Goal: Task Accomplishment & Management: Use online tool/utility

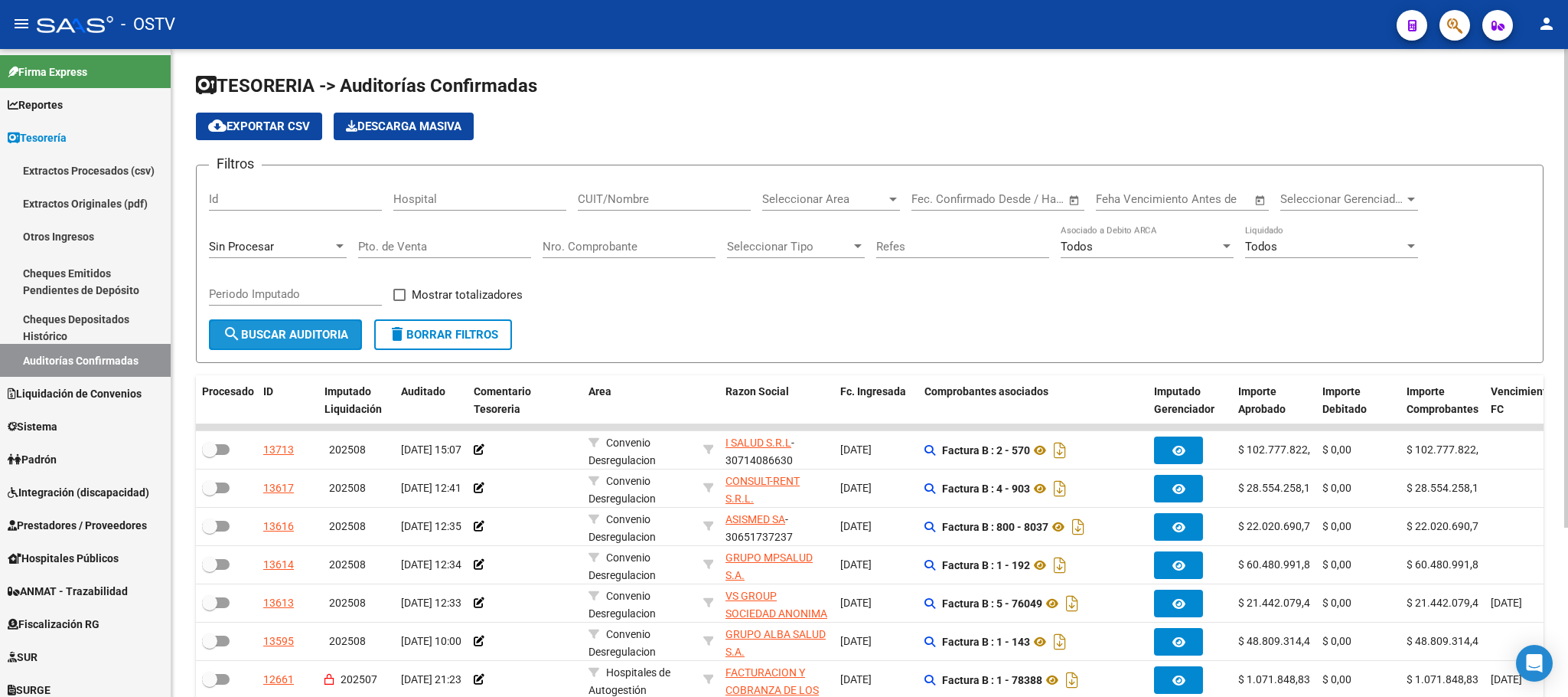
click at [273, 343] on button "search Buscar Auditoria" at bounding box center [285, 334] width 153 height 30
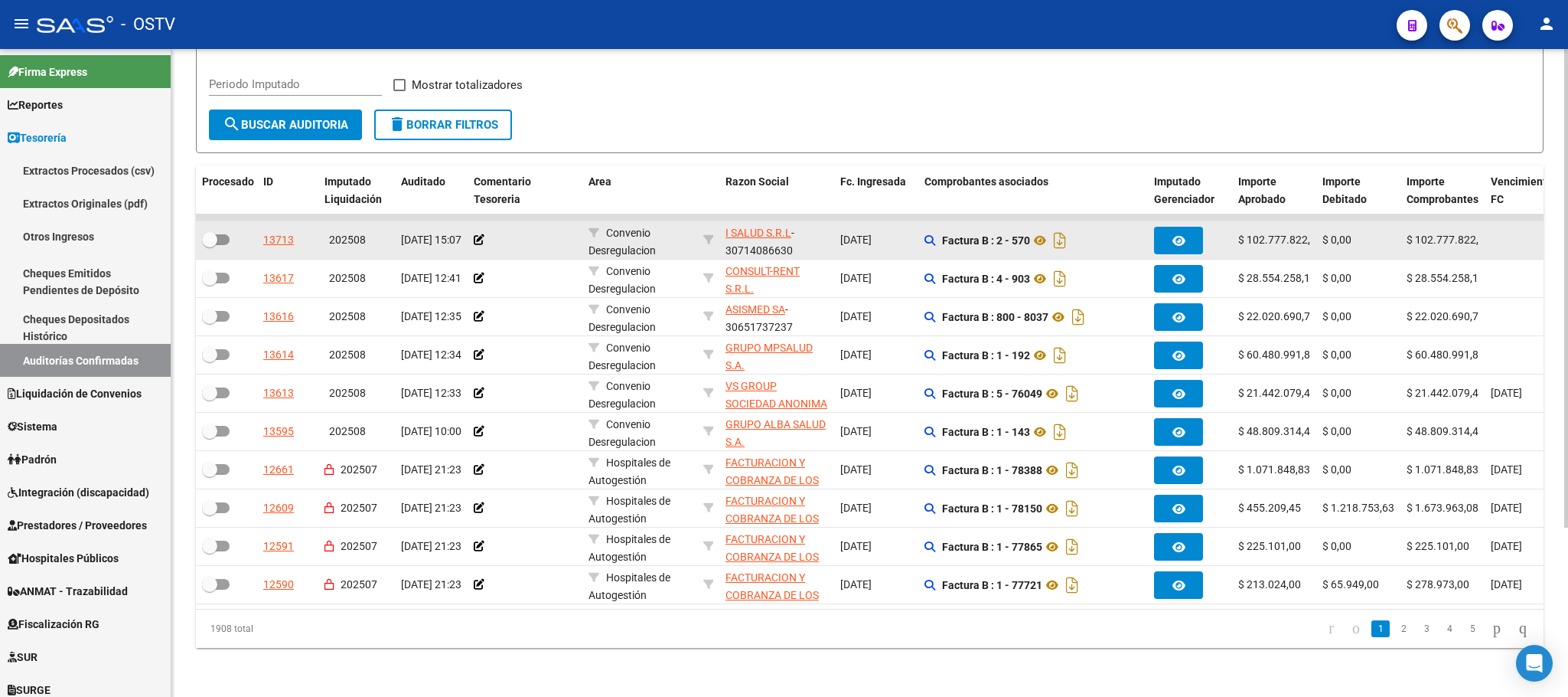
scroll to position [230, 0]
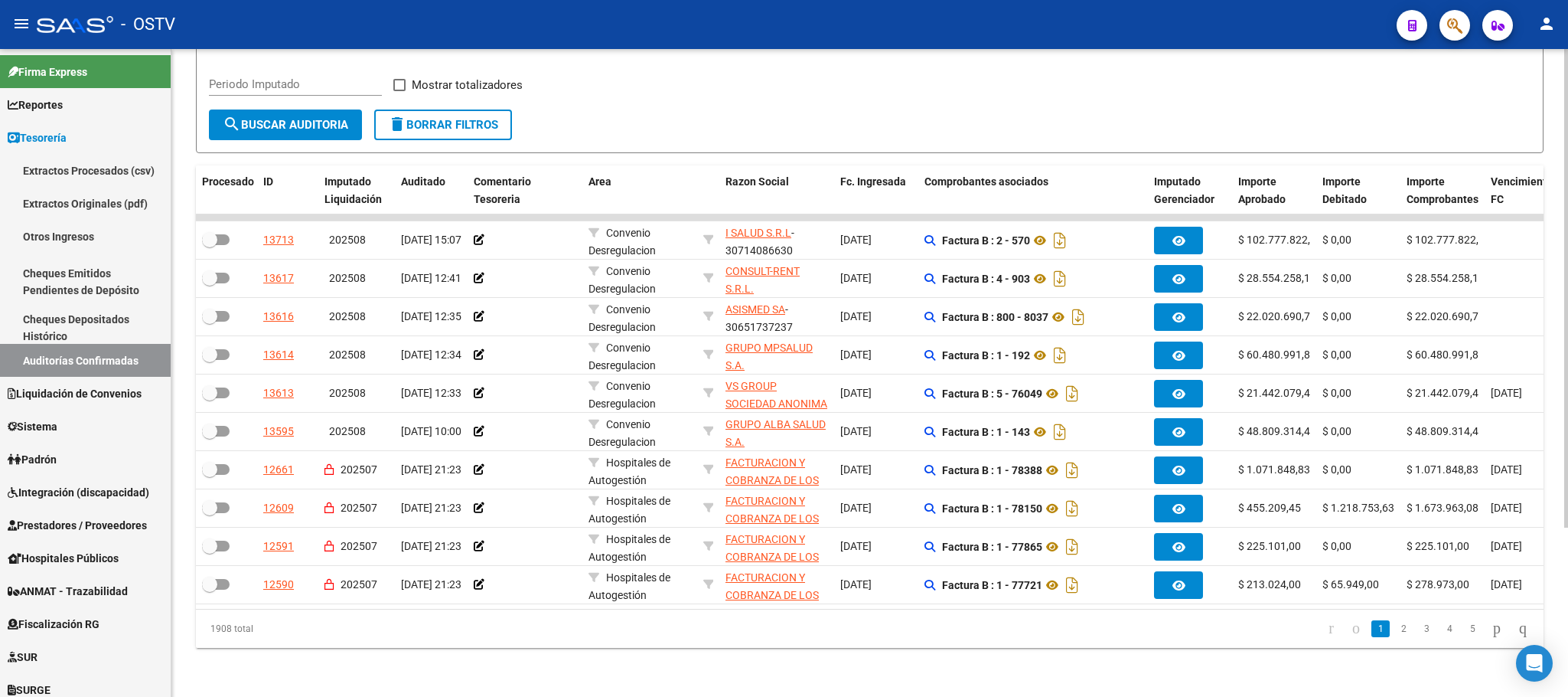
click at [333, 118] on span "search Buscar Auditoria" at bounding box center [285, 124] width 125 height 14
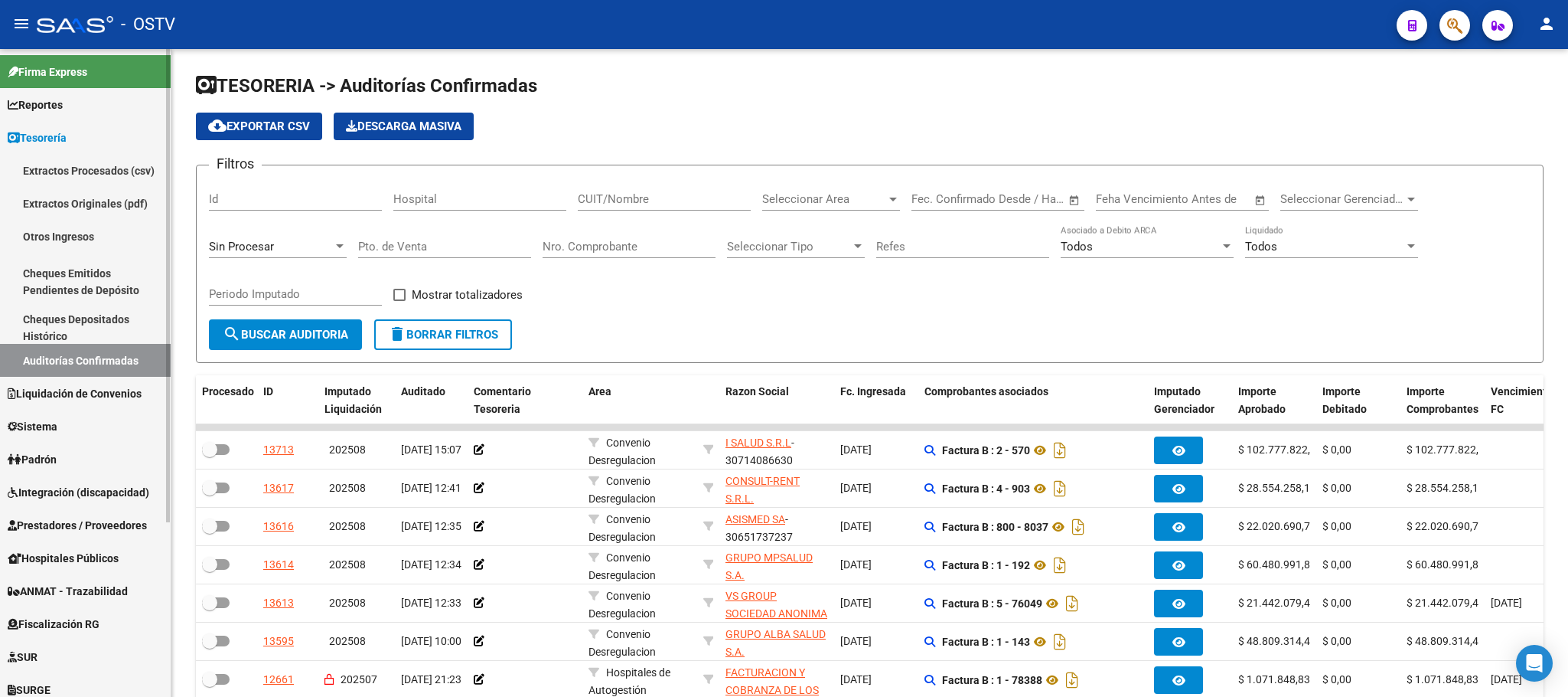
click at [84, 271] on link "Cheques Emitidos Pendientes de Depósito" at bounding box center [85, 282] width 170 height 58
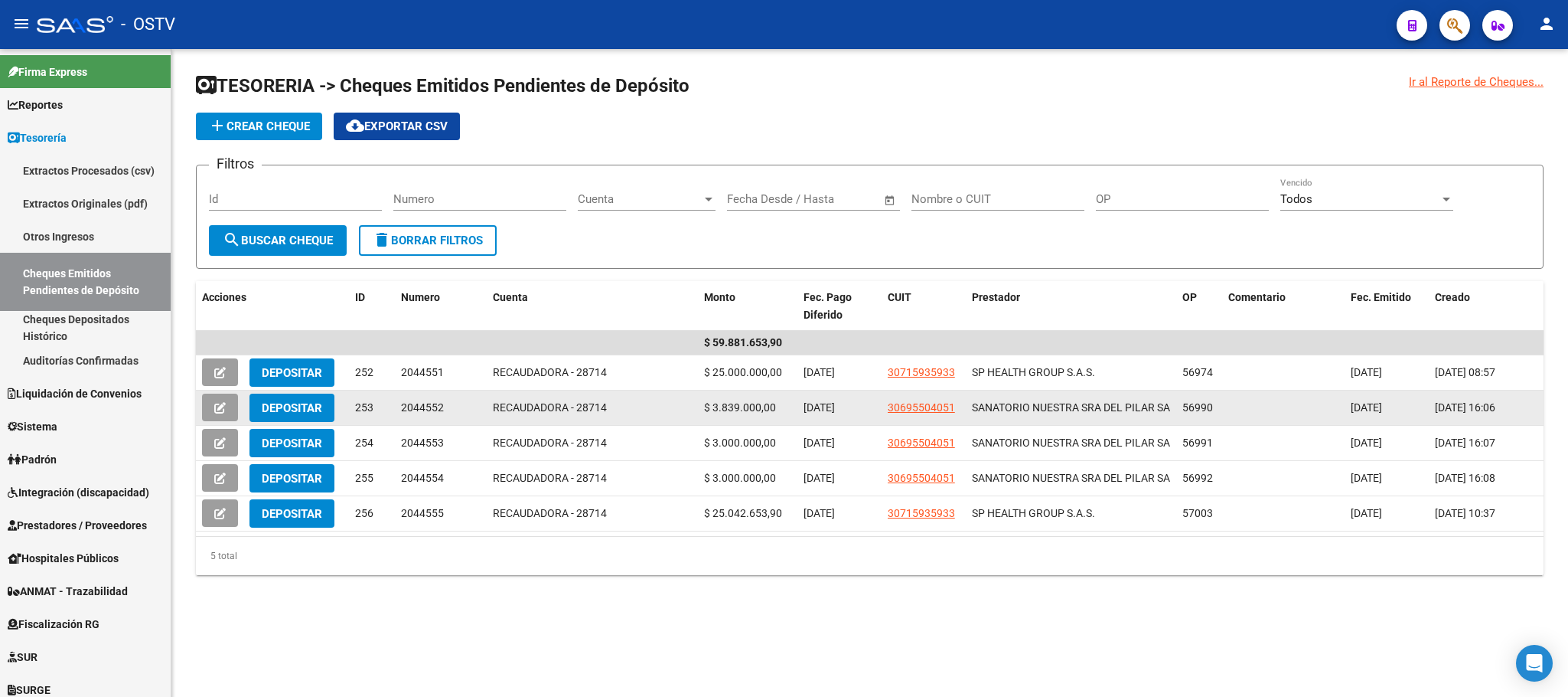
click at [288, 409] on span "Depositar" at bounding box center [292, 408] width 61 height 14
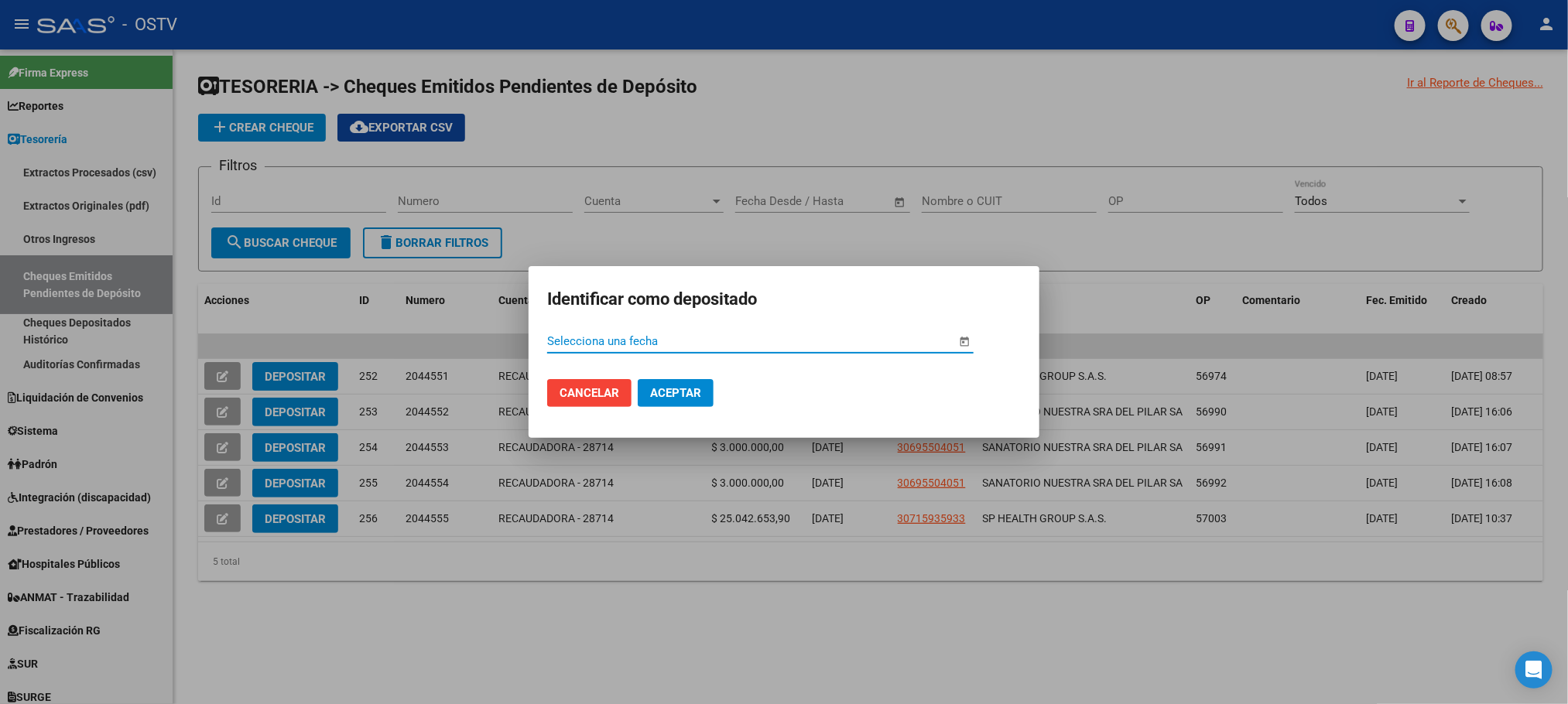
click at [966, 337] on span "Open calendar" at bounding box center [965, 342] width 37 height 37
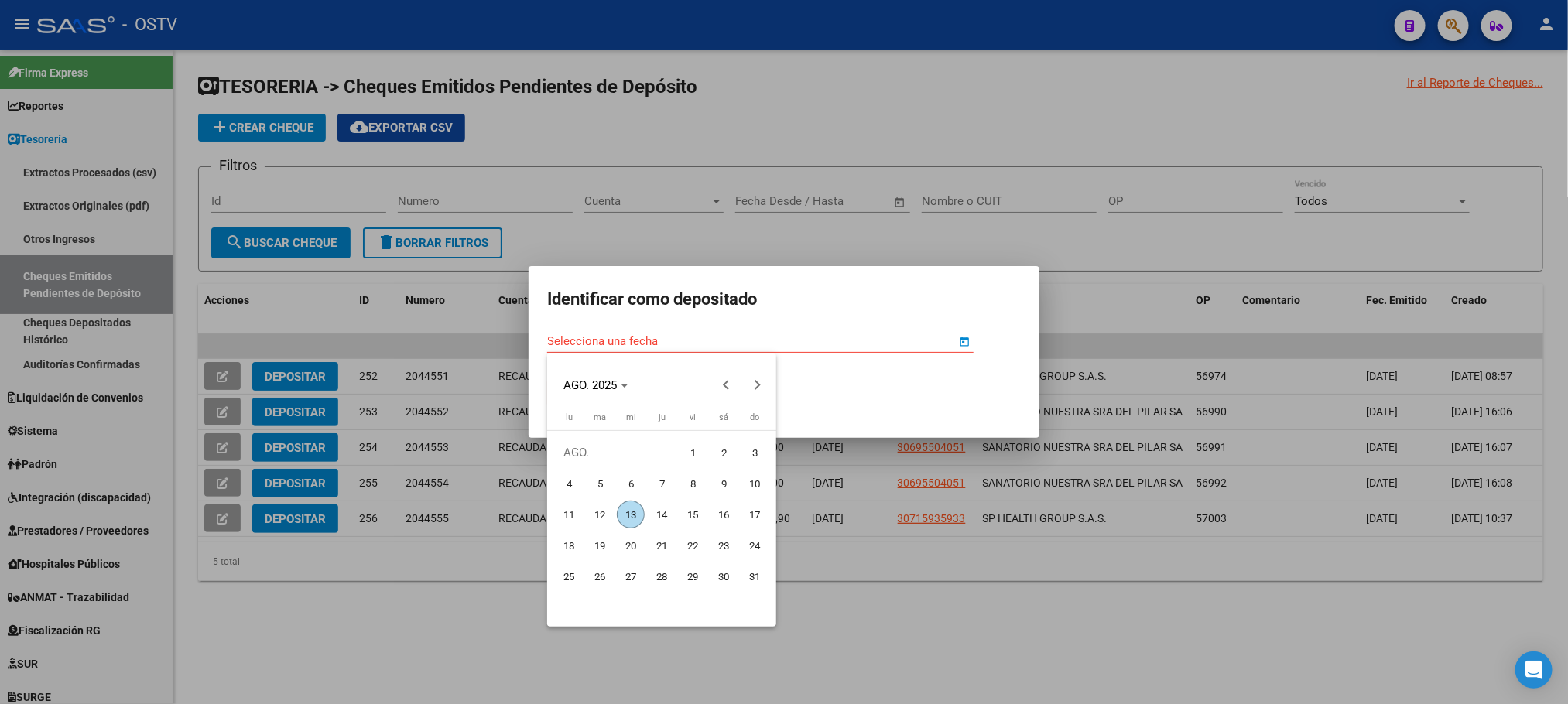
click at [599, 511] on span "12" at bounding box center [600, 514] width 28 height 28
type input "12/8/2025"
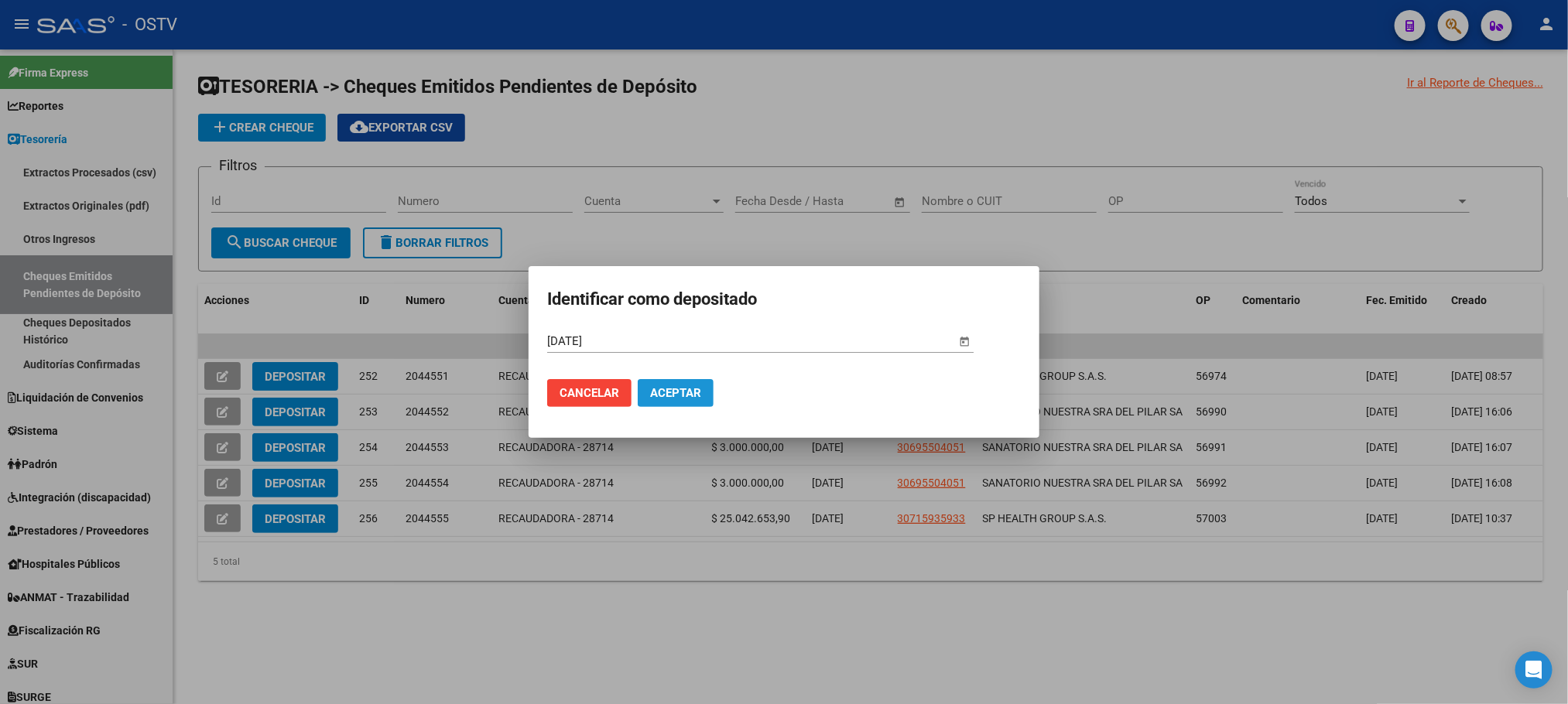
click at [663, 391] on span "Aceptar" at bounding box center [676, 392] width 51 height 14
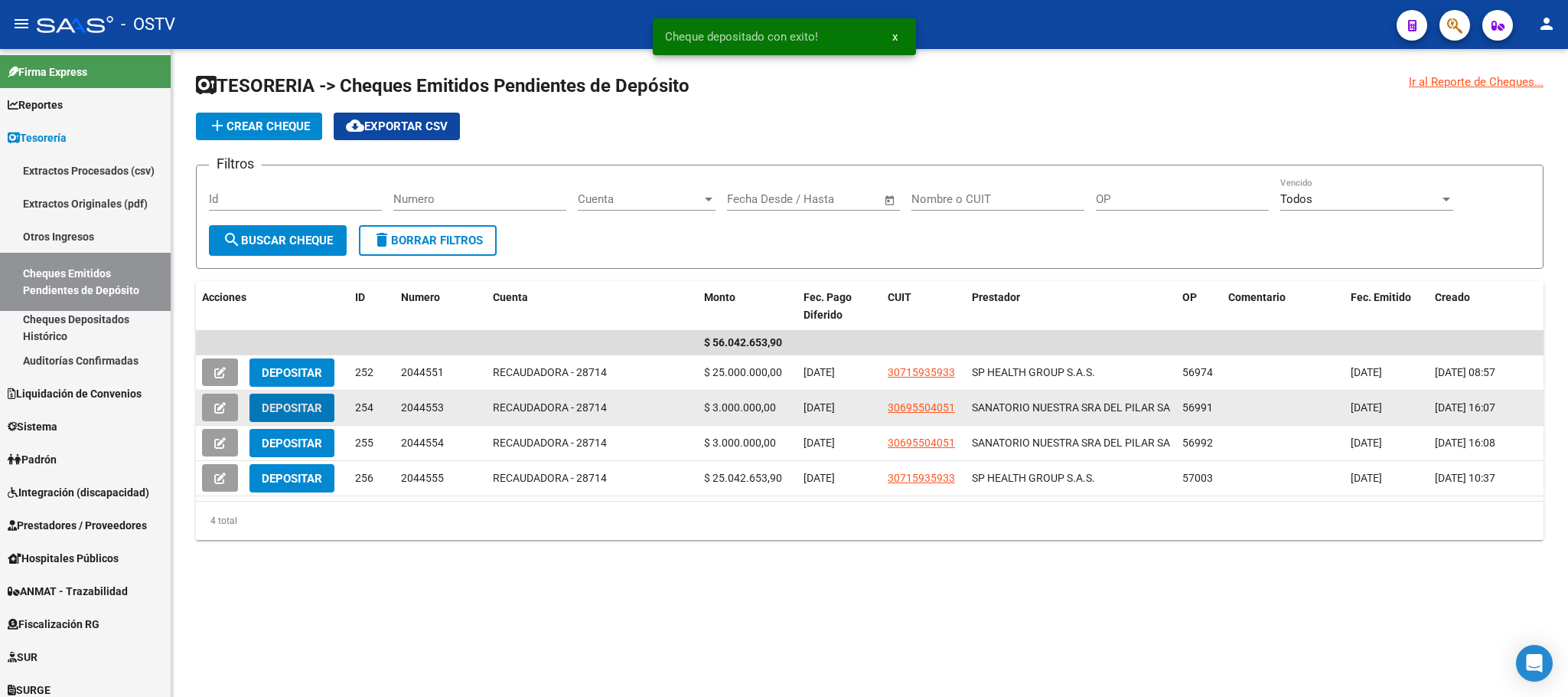
click at [216, 401] on span at bounding box center [220, 407] width 11 height 14
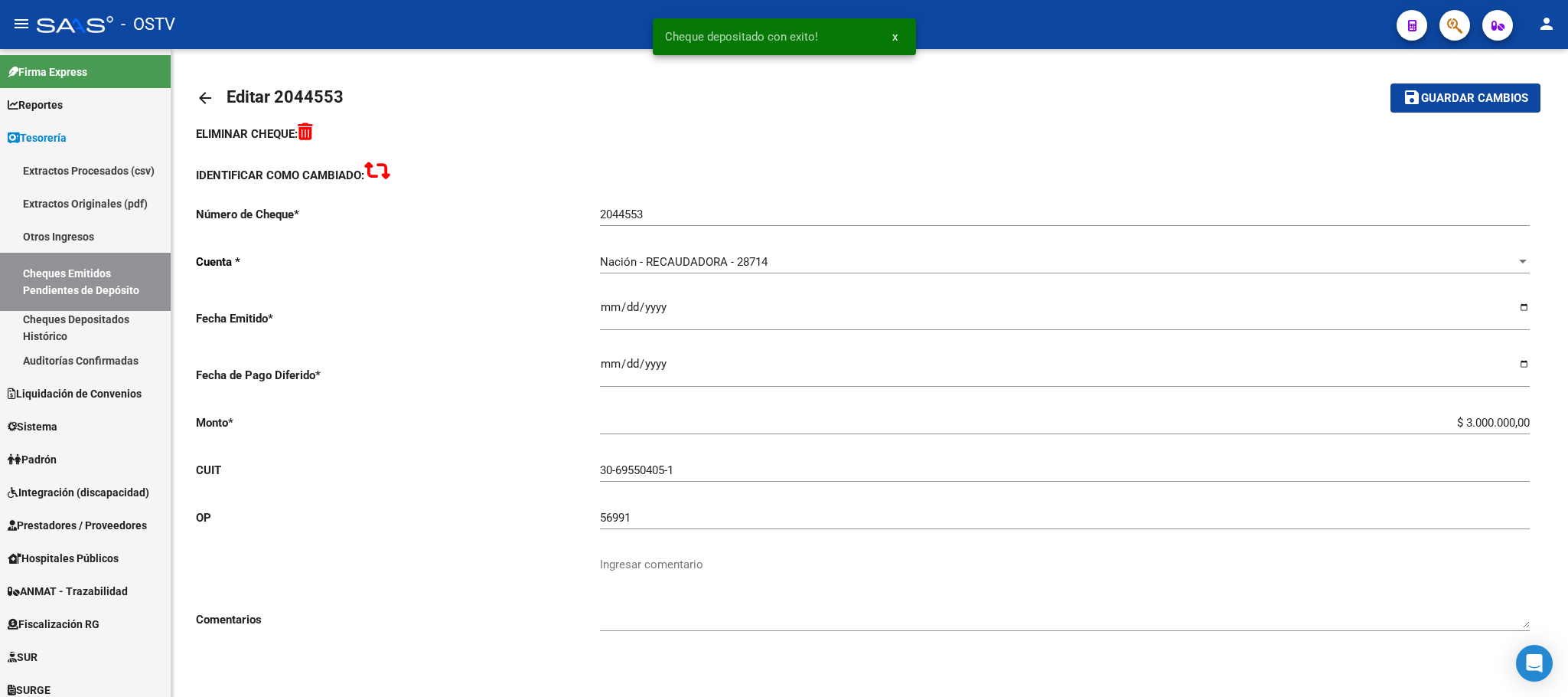
click at [212, 89] on mat-icon "arrow_back" at bounding box center [205, 98] width 18 height 18
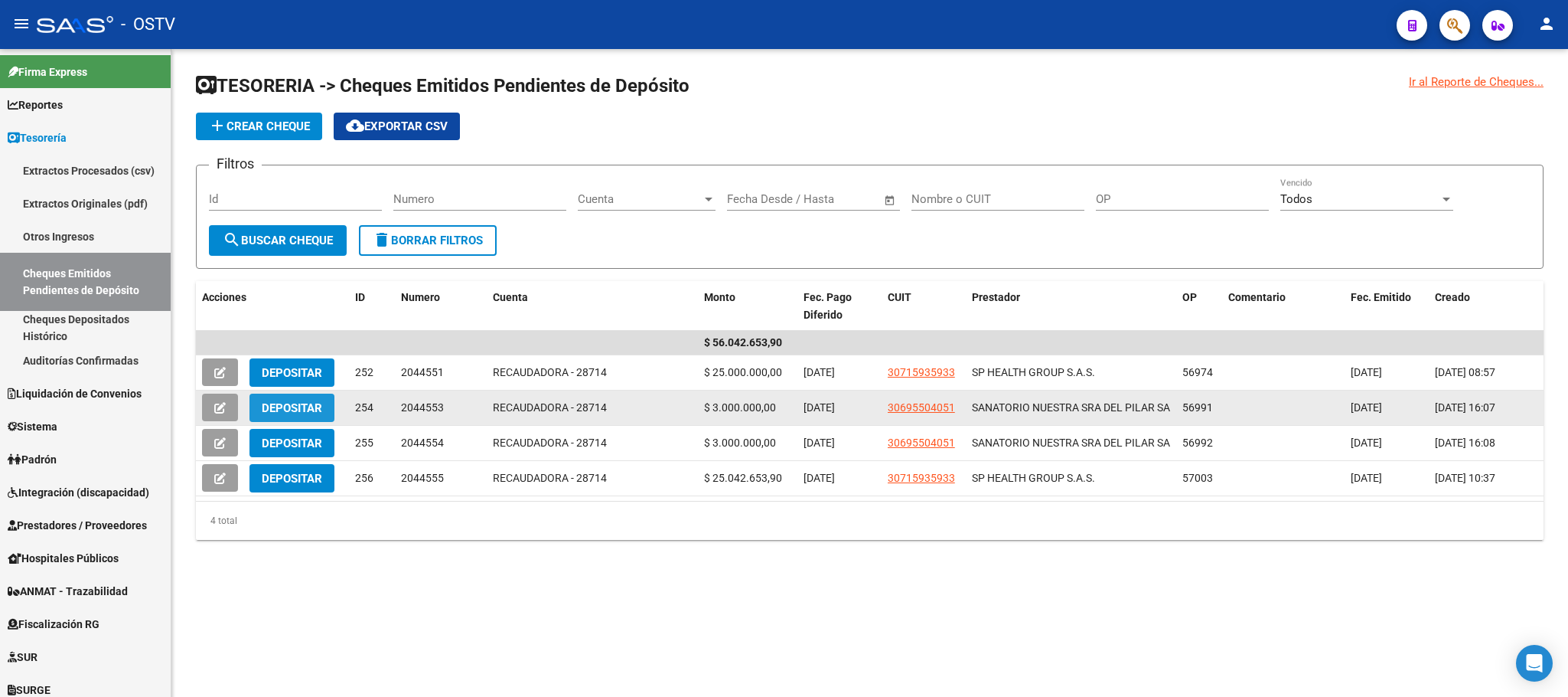
click at [294, 410] on span "Depositar" at bounding box center [292, 408] width 61 height 14
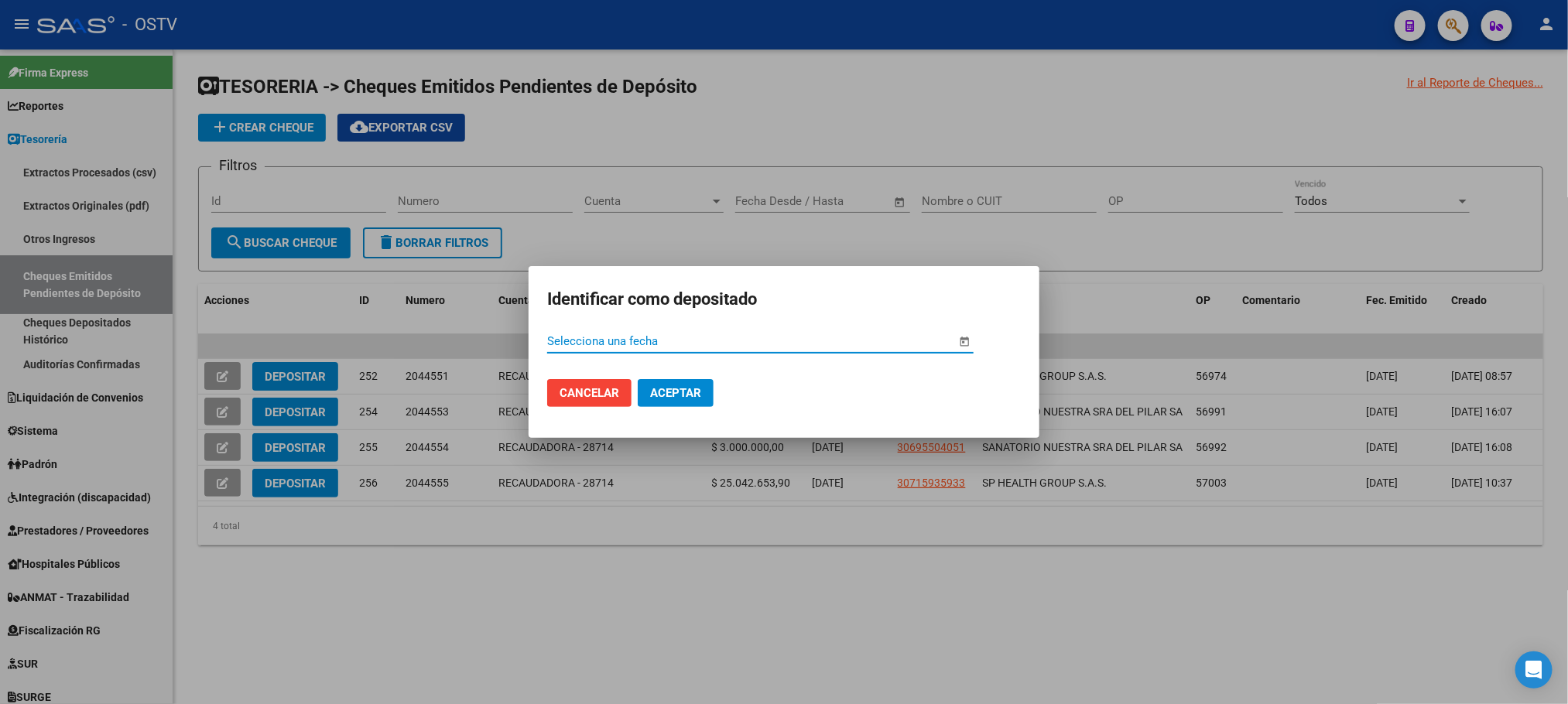
click at [964, 339] on span "Open calendar" at bounding box center [965, 342] width 37 height 37
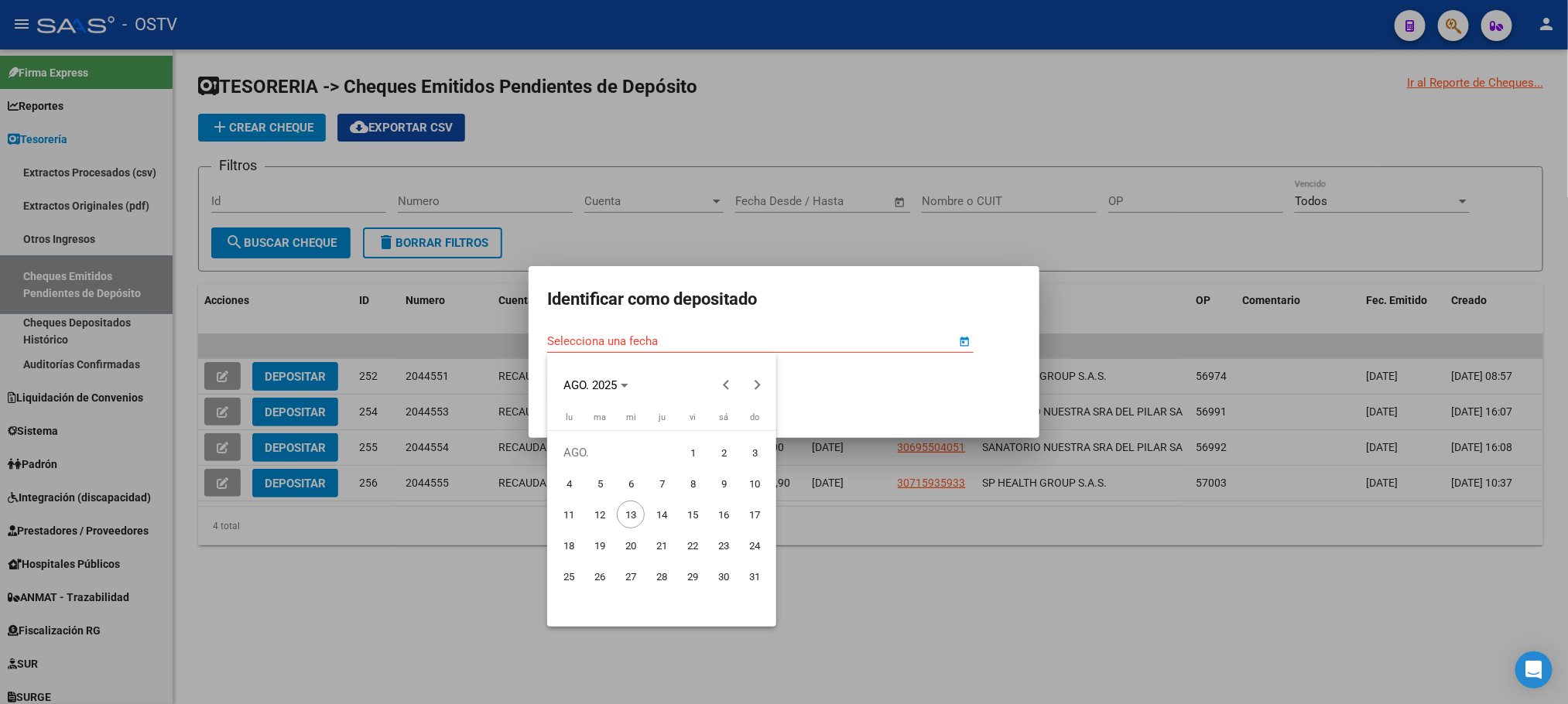
click at [596, 511] on span "12" at bounding box center [600, 514] width 28 height 28
type input "12/8/2025"
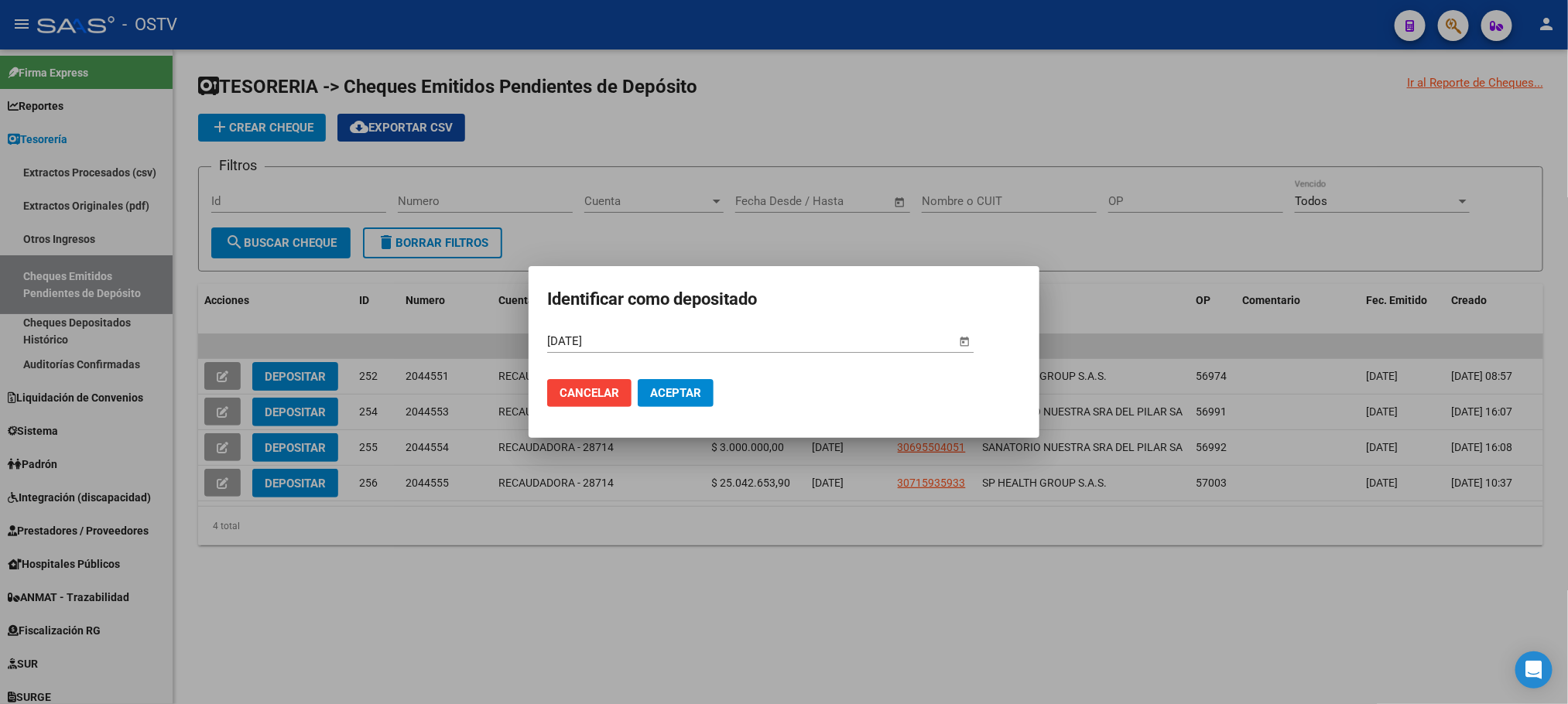
click at [661, 394] on span "Aceptar" at bounding box center [676, 392] width 51 height 14
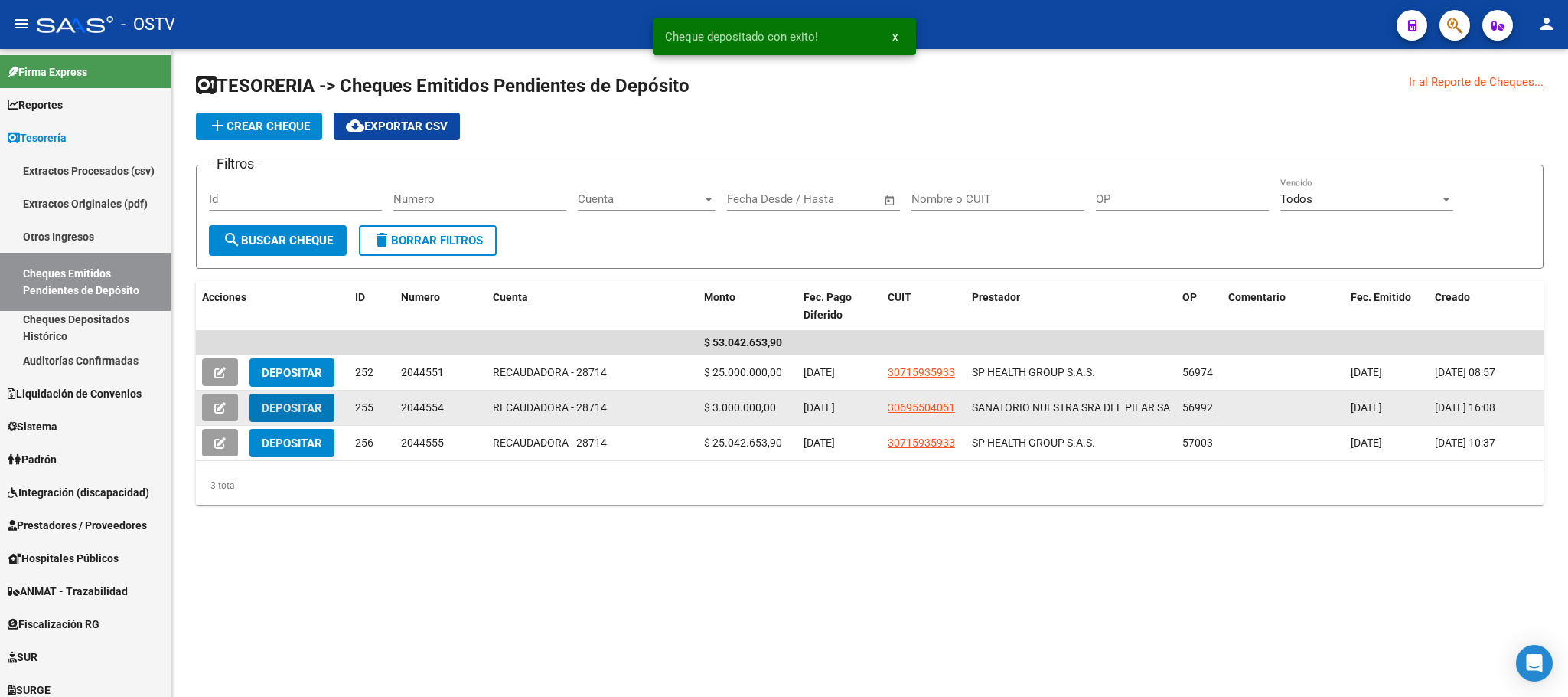
click at [301, 407] on span "Depositar" at bounding box center [292, 408] width 61 height 14
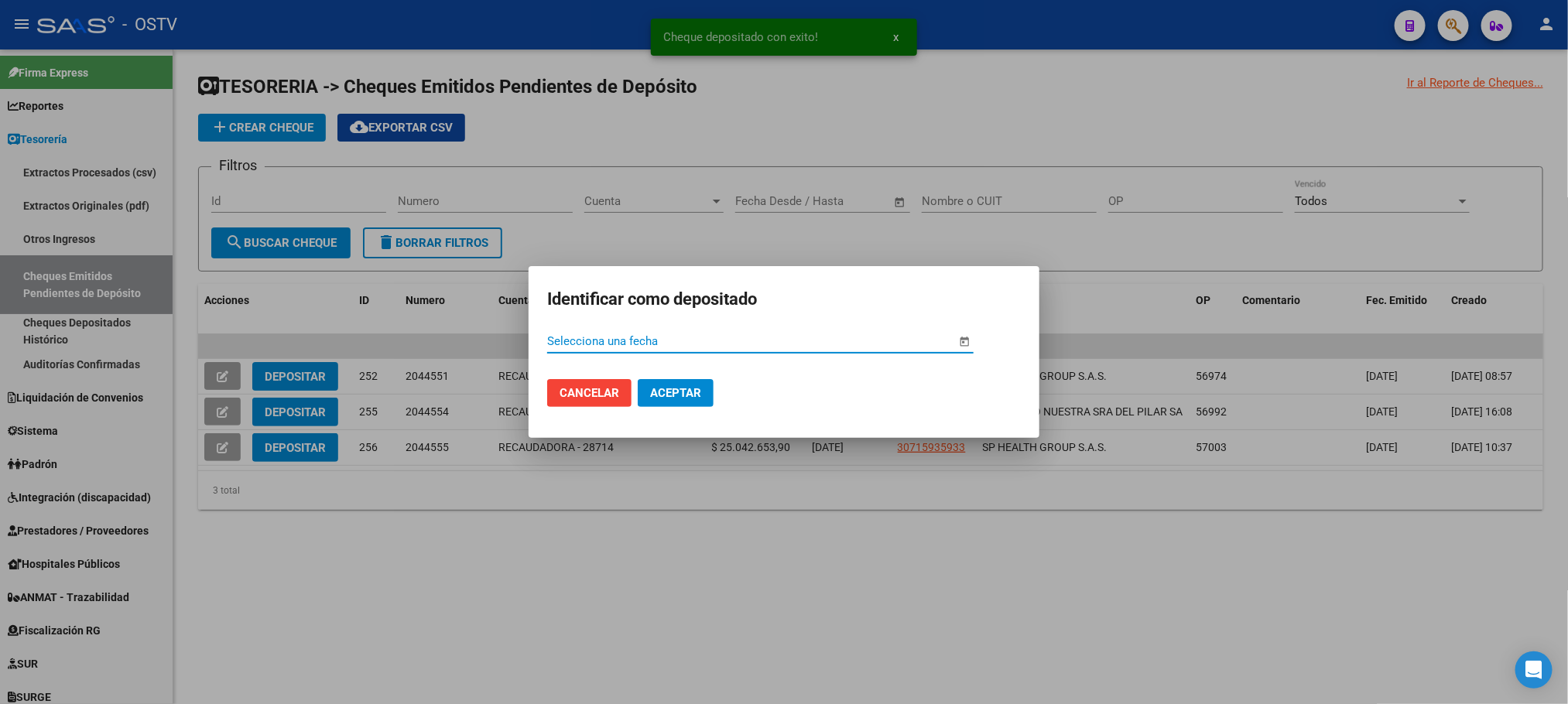
click at [967, 338] on span "Open calendar" at bounding box center [965, 342] width 37 height 37
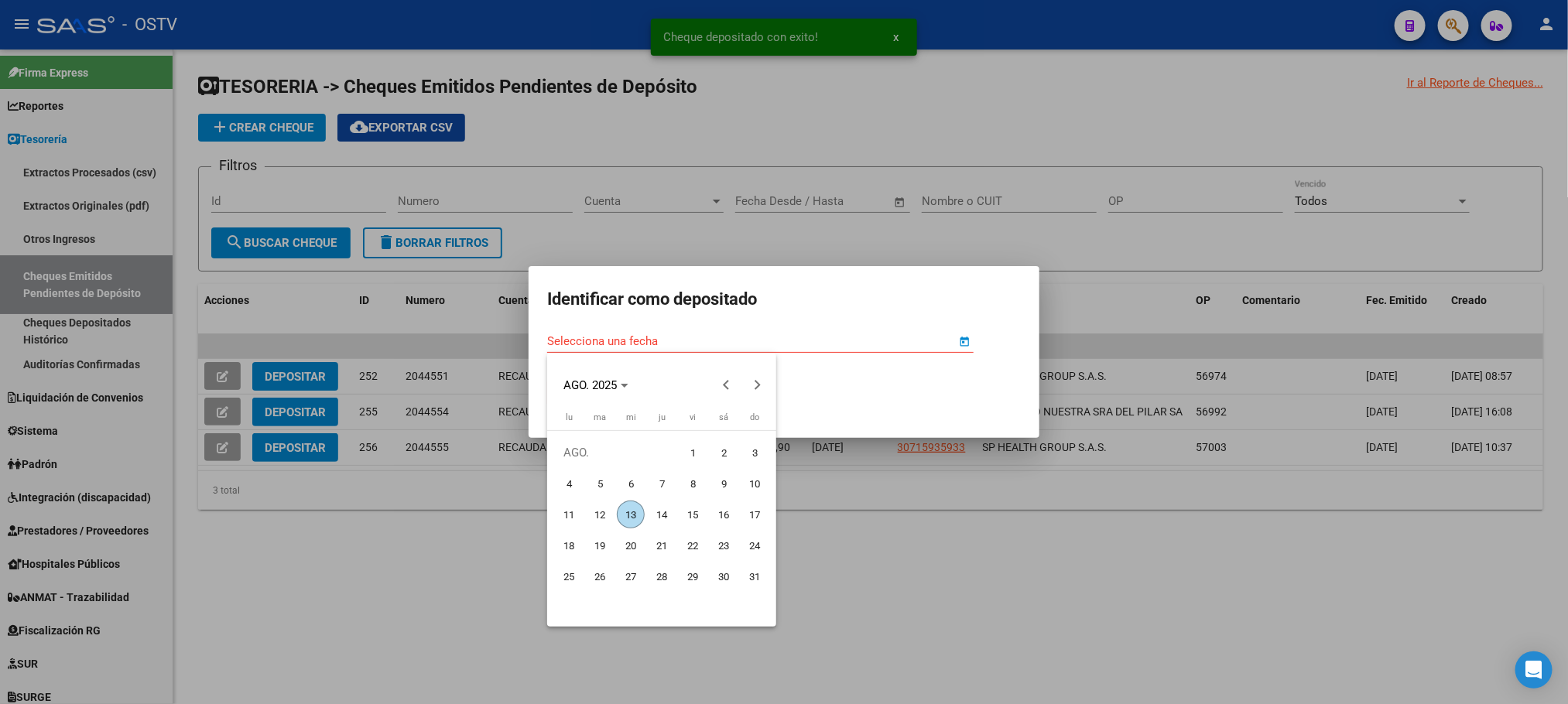
click at [602, 509] on span "12" at bounding box center [600, 514] width 28 height 28
type input "12/8/2025"
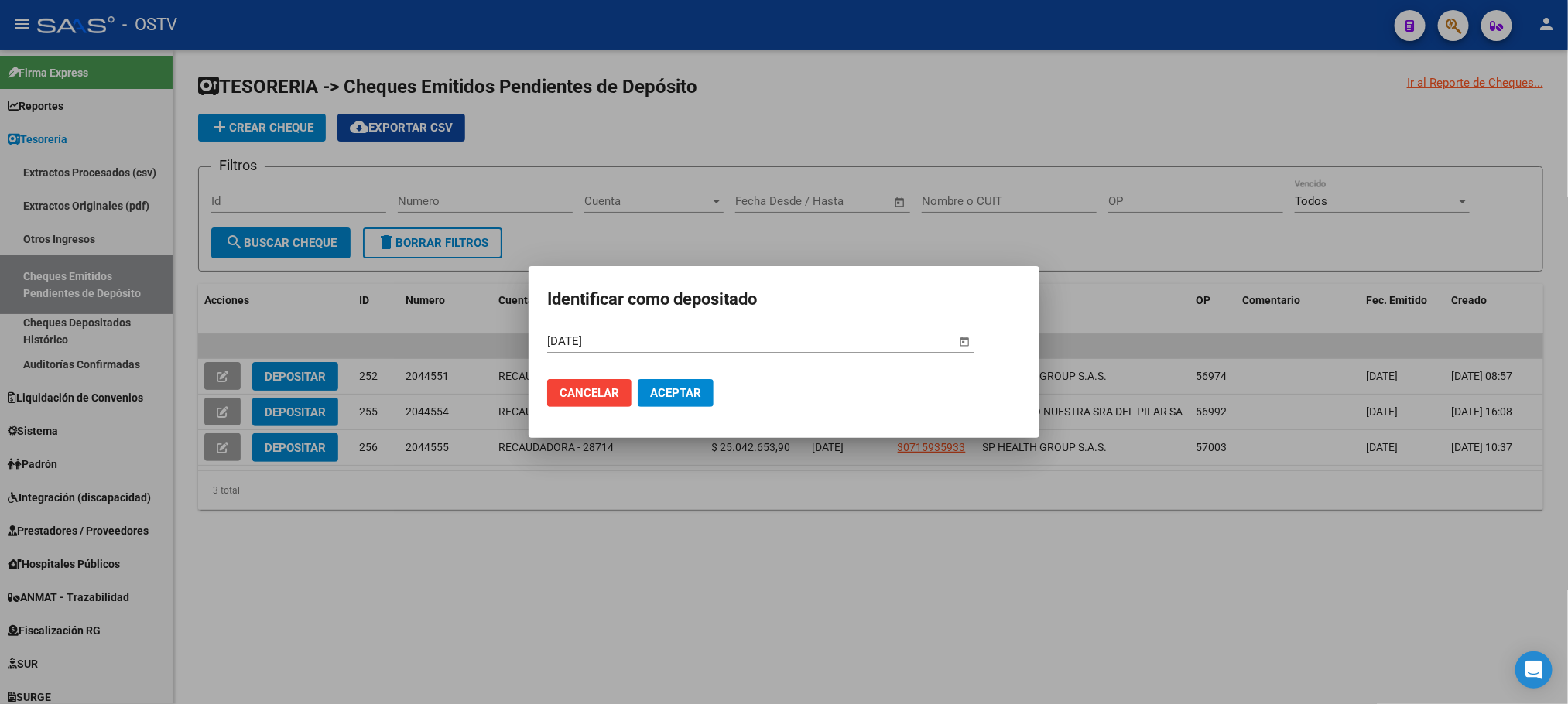
click at [665, 391] on span "Aceptar" at bounding box center [676, 392] width 51 height 14
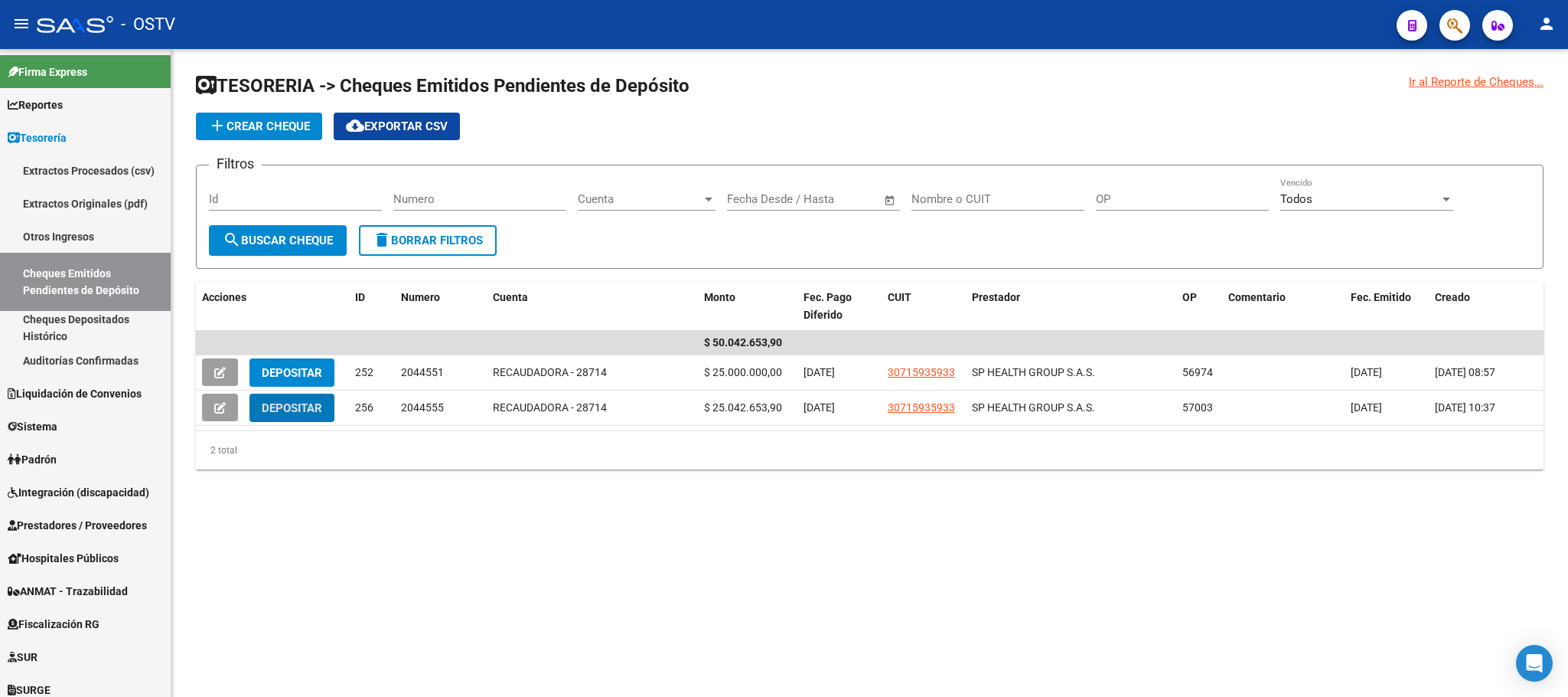
click at [422, 238] on span "delete Borrar Filtros" at bounding box center [428, 240] width 110 height 14
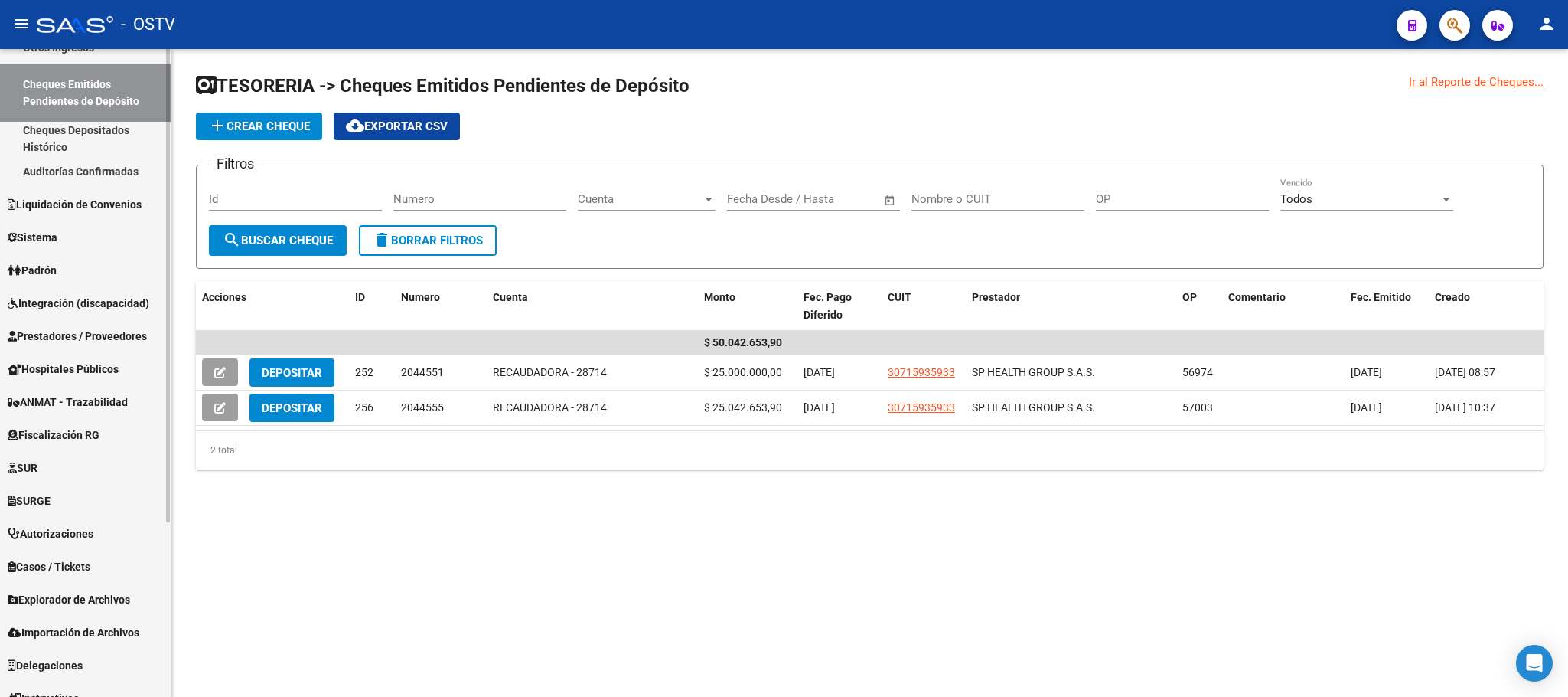
scroll to position [230, 0]
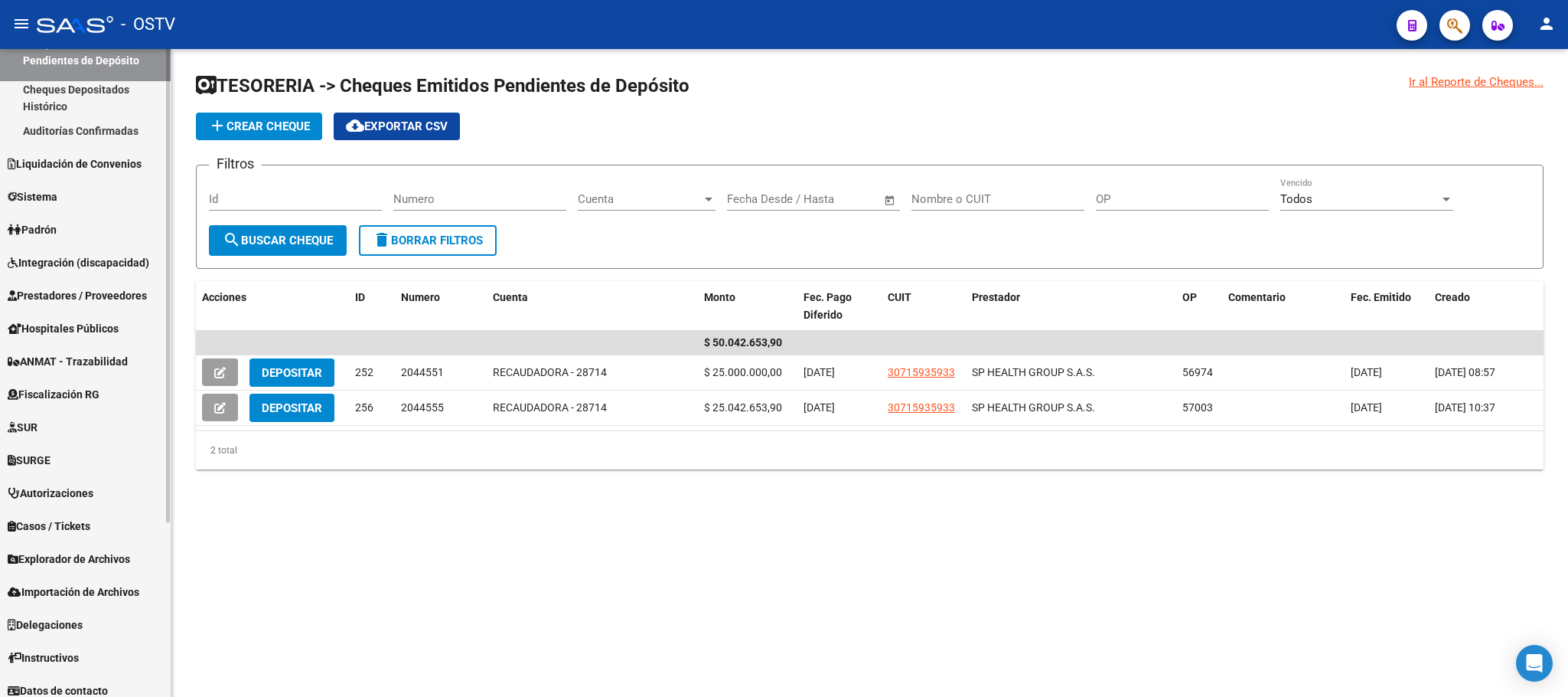
click at [69, 288] on span "Prestadores / Proveedores" at bounding box center [76, 296] width 139 height 17
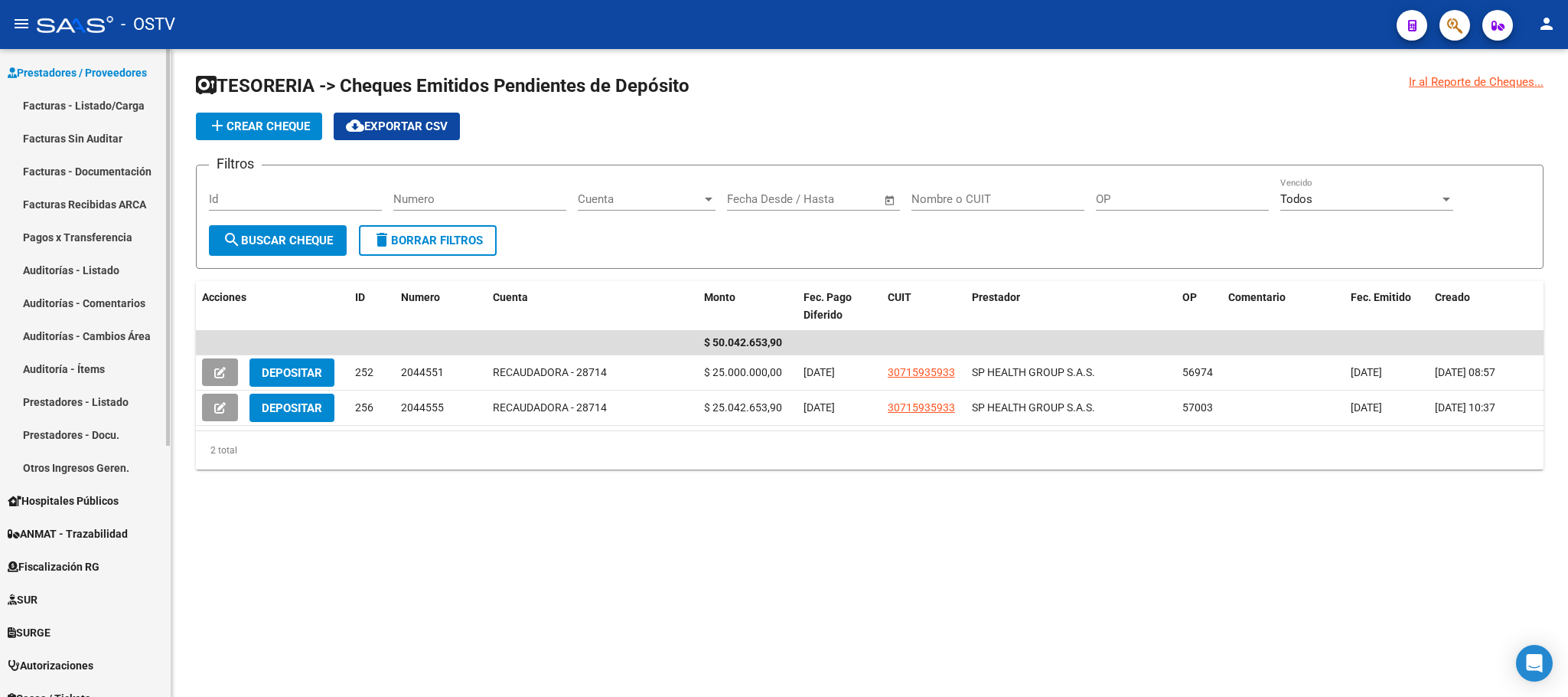
scroll to position [330, 0]
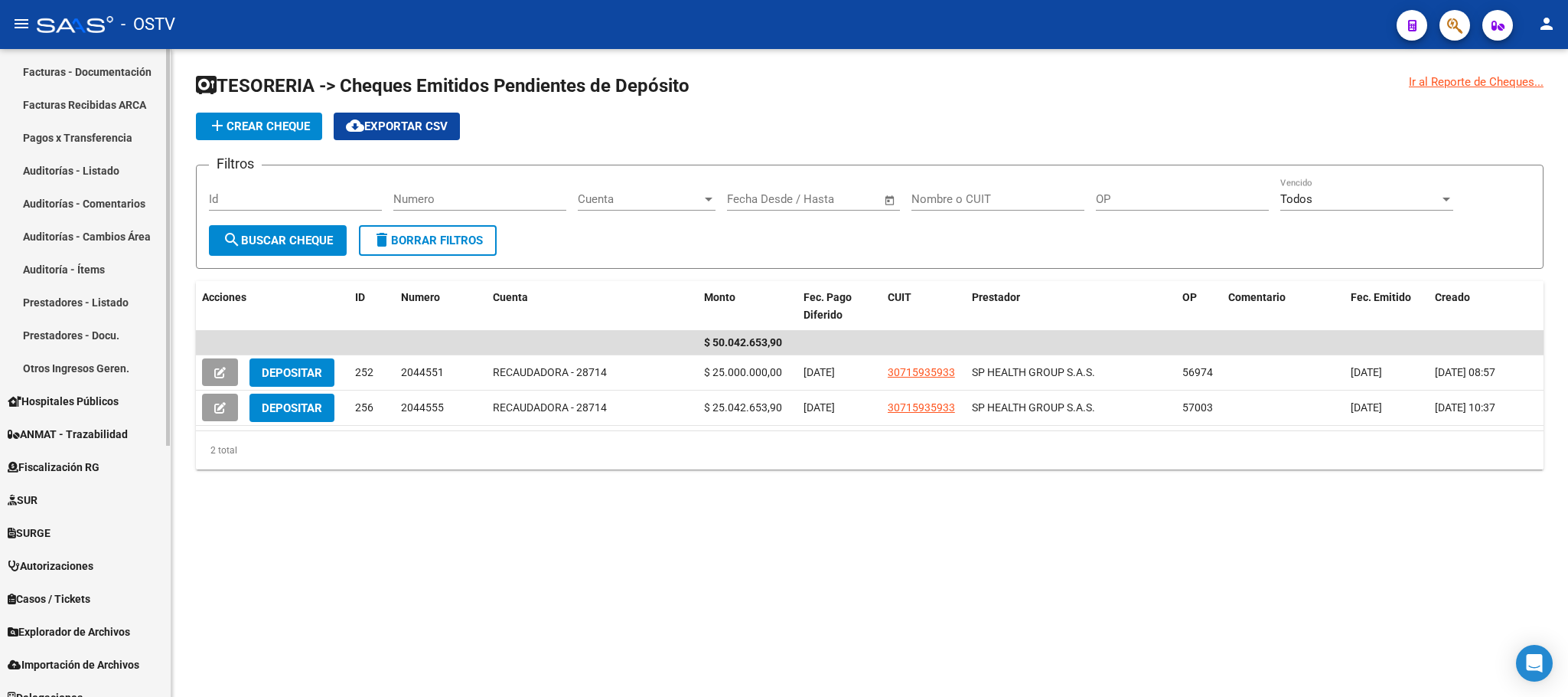
click at [80, 134] on link "Pagos x Transferencia" at bounding box center [85, 137] width 170 height 33
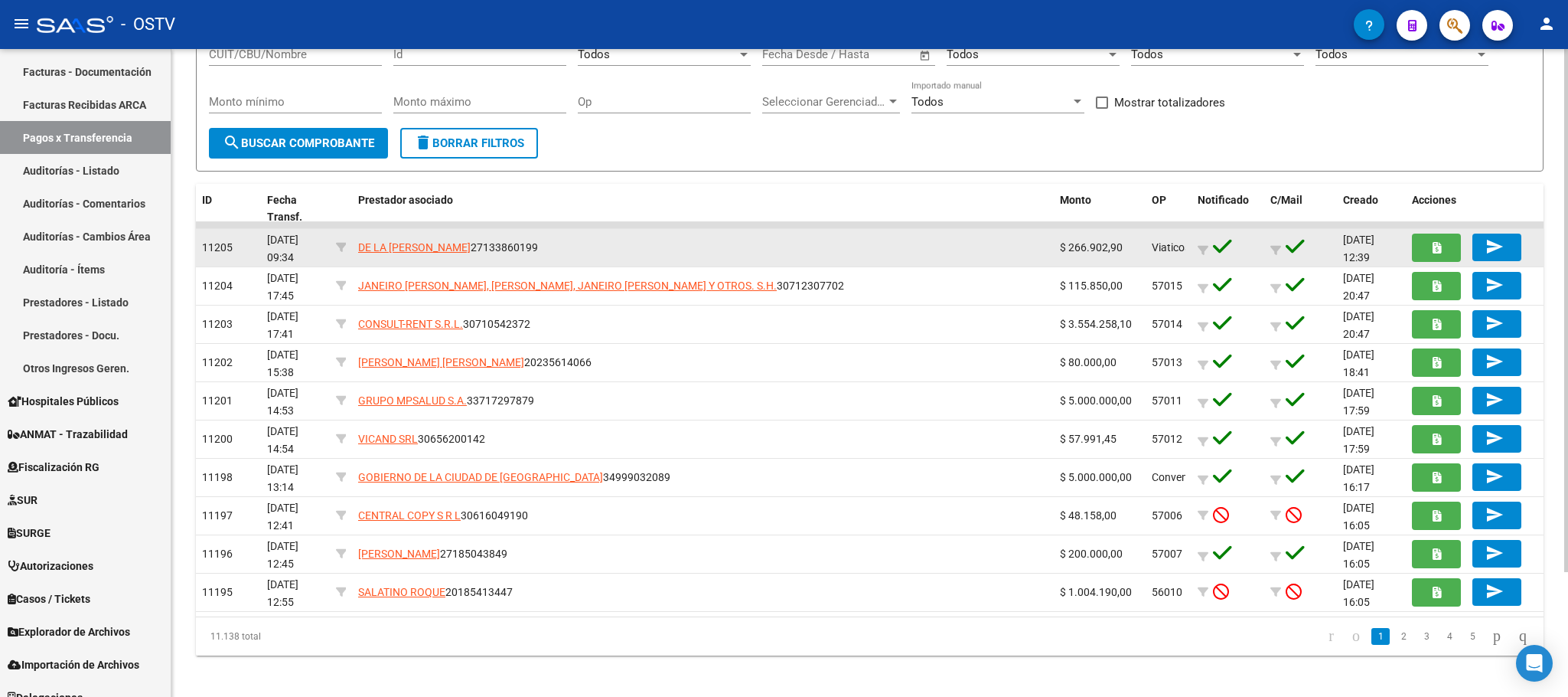
scroll to position [154, 0]
